Goal: Entertainment & Leisure: Consume media (video, audio)

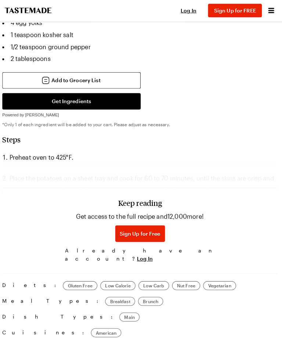
scroll to position [451, 0]
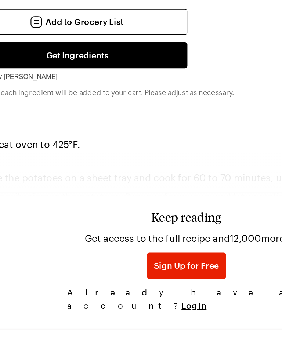
click at [124, 231] on span "Sign Up for Free" at bounding box center [141, 234] width 40 height 7
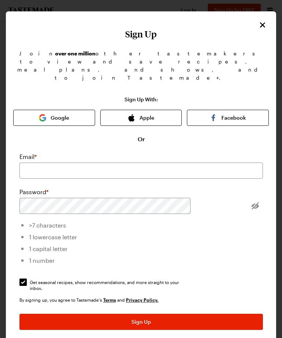
click at [261, 24] on icon "Close" at bounding box center [262, 25] width 9 height 9
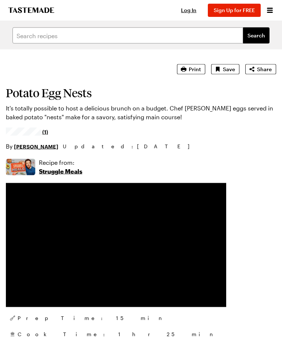
scroll to position [0, 0]
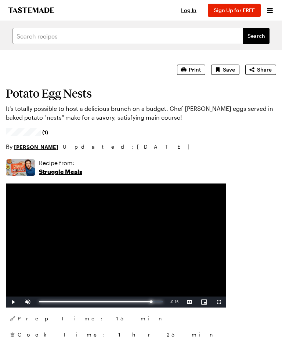
click at [151, 301] on div "Progress Bar" at bounding box center [95, 301] width 112 height 1
click at [128, 302] on div "Progress Bar" at bounding box center [128, 301] width 0 height 1
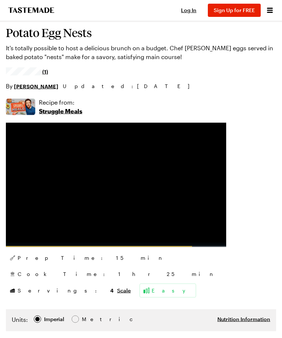
scroll to position [59, 0]
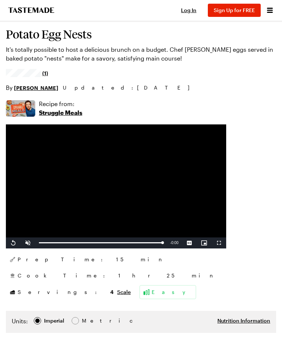
click at [61, 112] on p "Struggle Meals" at bounding box center [60, 112] width 43 height 9
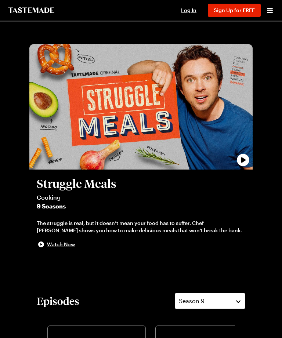
click at [62, 169] on div "play trailer" at bounding box center [145, 110] width 223 height 125
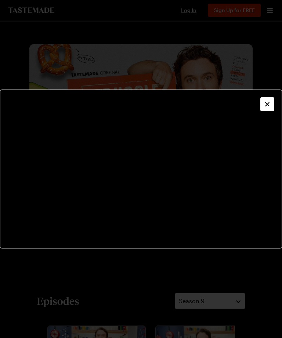
click at [268, 102] on icon "Close" at bounding box center [267, 104] width 4 height 4
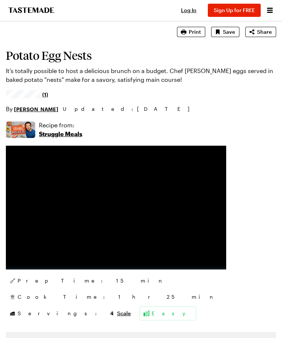
click at [24, 265] on div "Advertisement" at bounding box center [116, 266] width 220 height 5
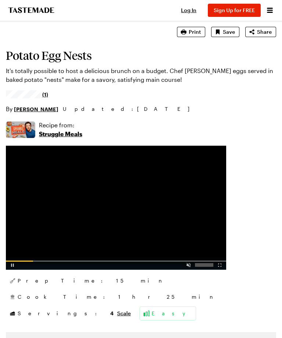
click at [191, 265] on div "Video Player" at bounding box center [188, 263] width 13 height 7
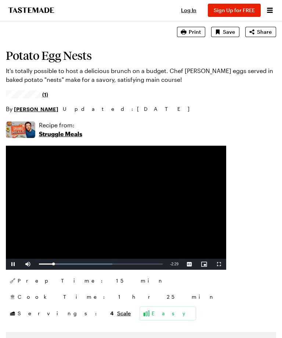
click at [65, 261] on div "Loaded : 59.44%" at bounding box center [100, 263] width 131 height 11
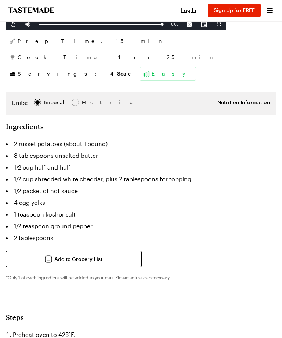
scroll to position [275, 0]
